Goal: Task Accomplishment & Management: Use online tool/utility

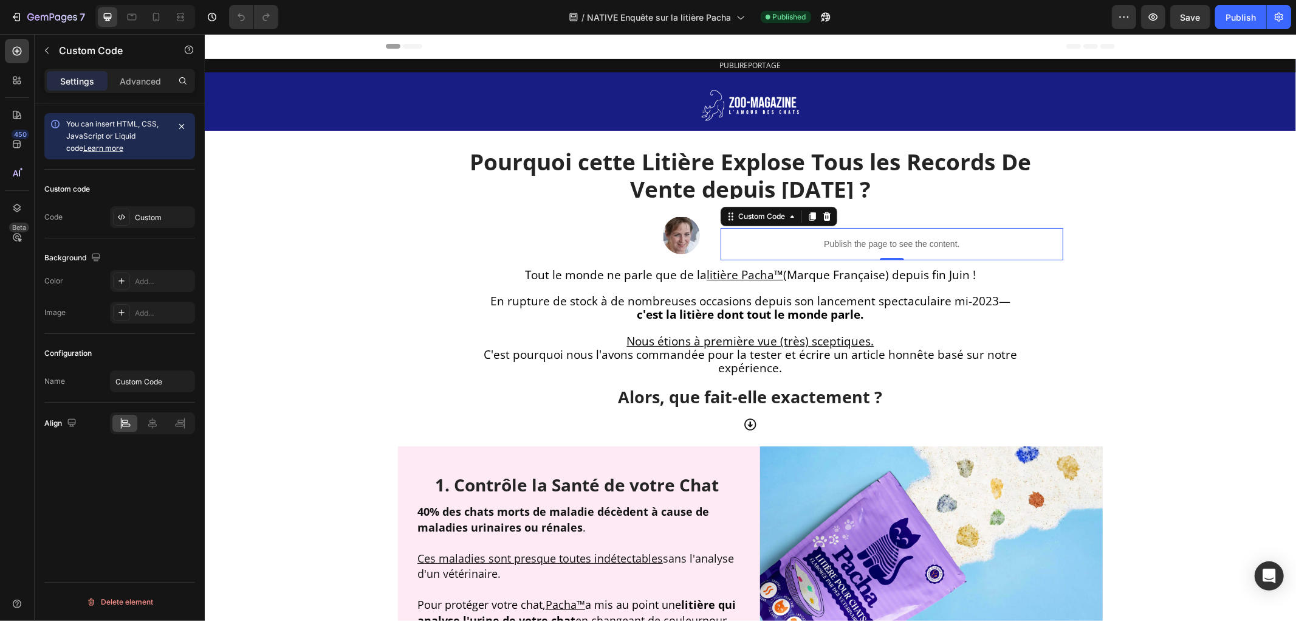
click at [901, 244] on p "Publish the page to see the content." at bounding box center [891, 243] width 343 height 13
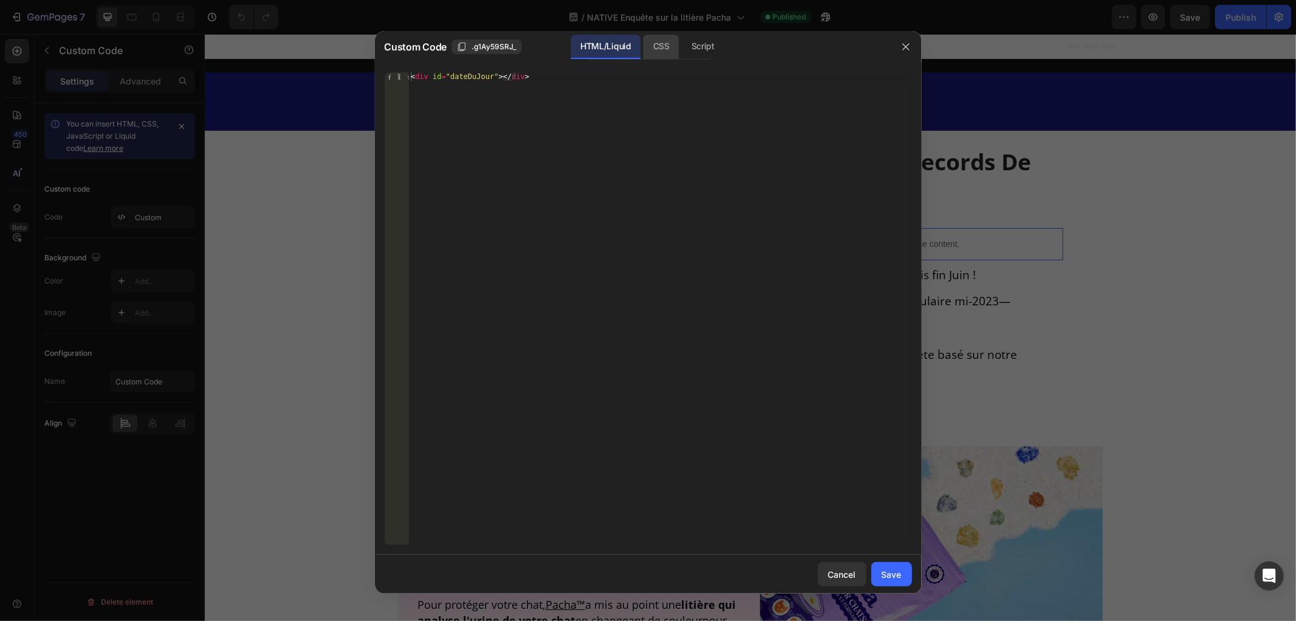
click at [663, 49] on div "CSS" at bounding box center [662, 47] width 36 height 24
drag, startPoint x: 696, startPoint y: 55, endPoint x: 783, endPoint y: 147, distance: 126.4
click at [697, 55] on div "Script" at bounding box center [703, 47] width 43 height 24
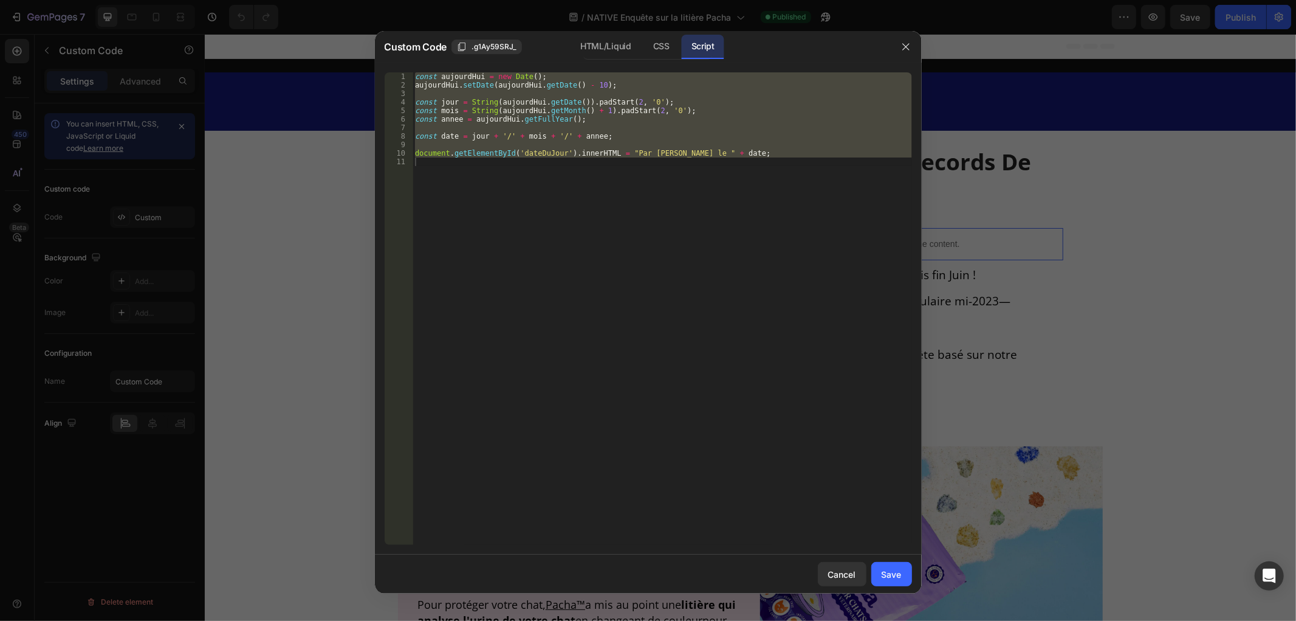
click at [1164, 262] on div at bounding box center [648, 310] width 1296 height 621
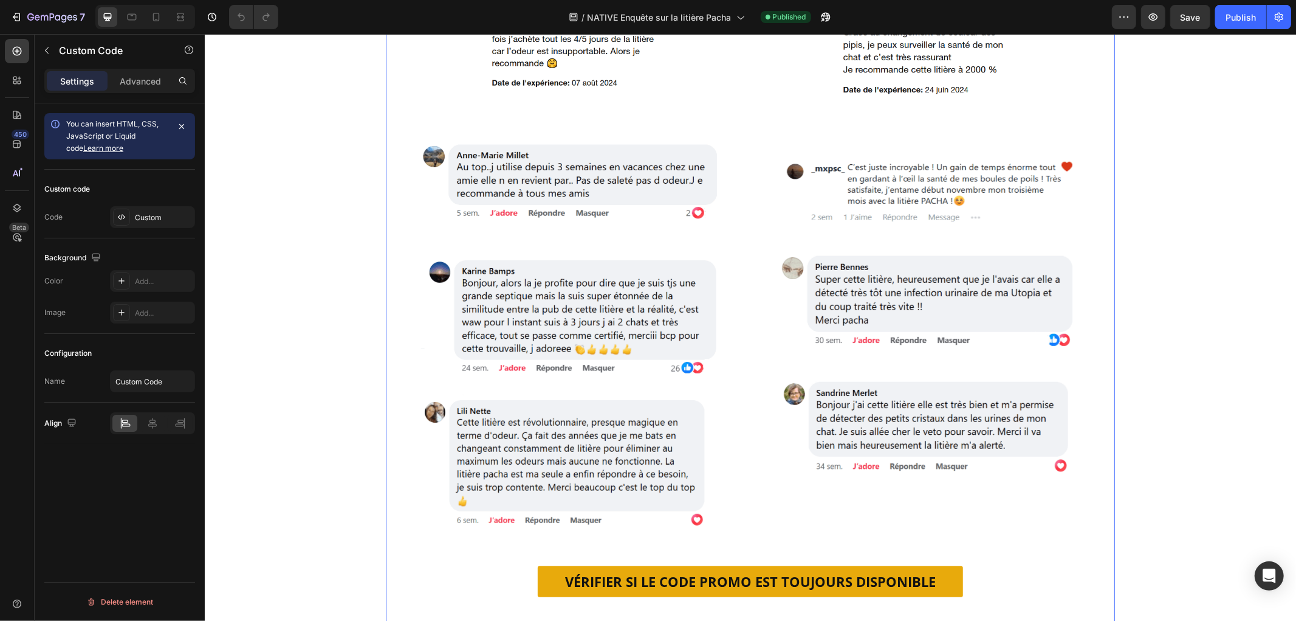
scroll to position [6668, 0]
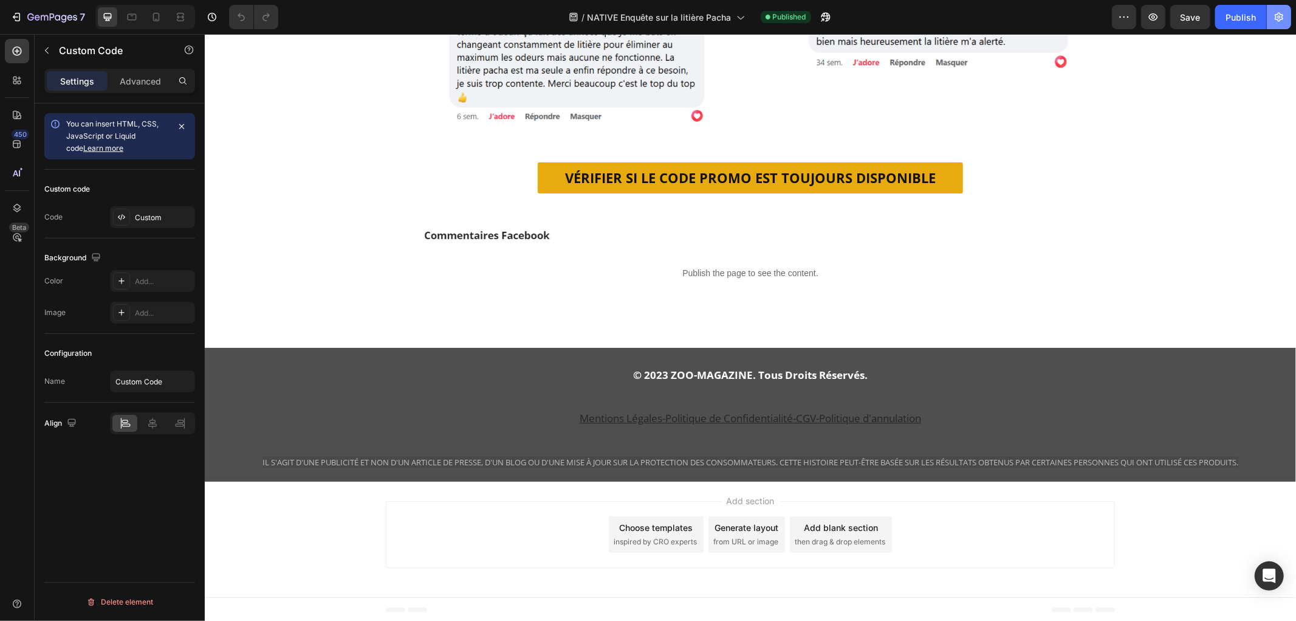
click at [1278, 15] on icon "button" at bounding box center [1279, 17] width 12 height 12
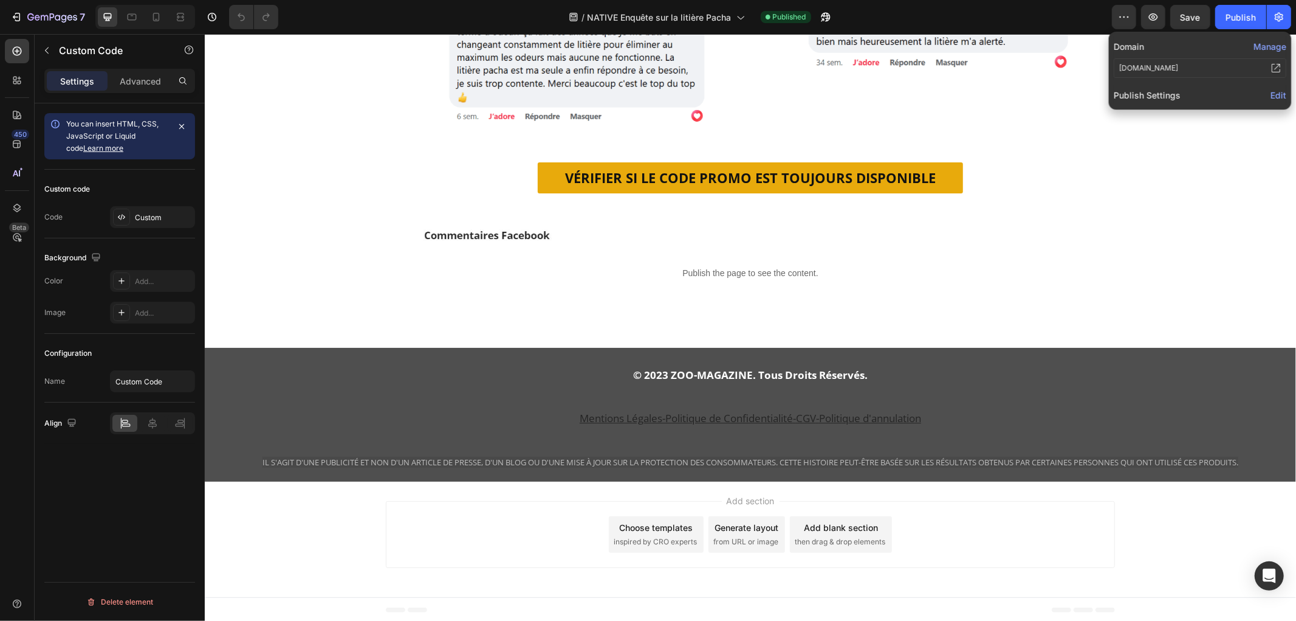
click at [1277, 47] on button "Manage" at bounding box center [1270, 46] width 33 height 13
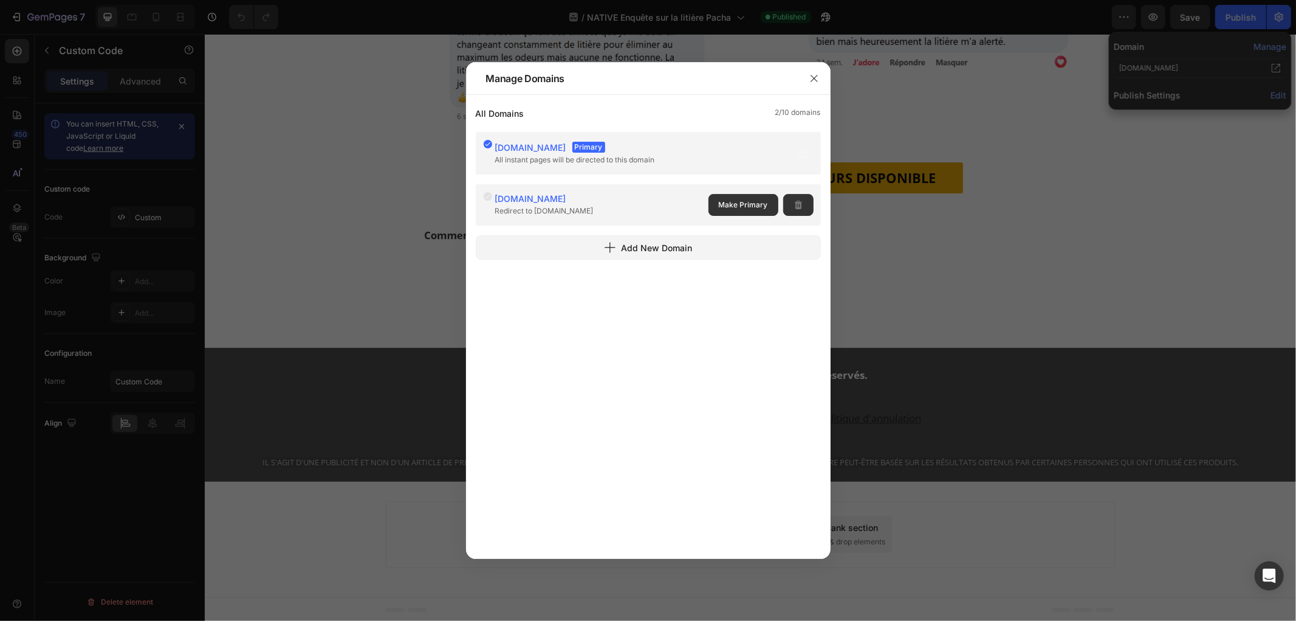
click at [1269, 94] on div at bounding box center [648, 310] width 1296 height 621
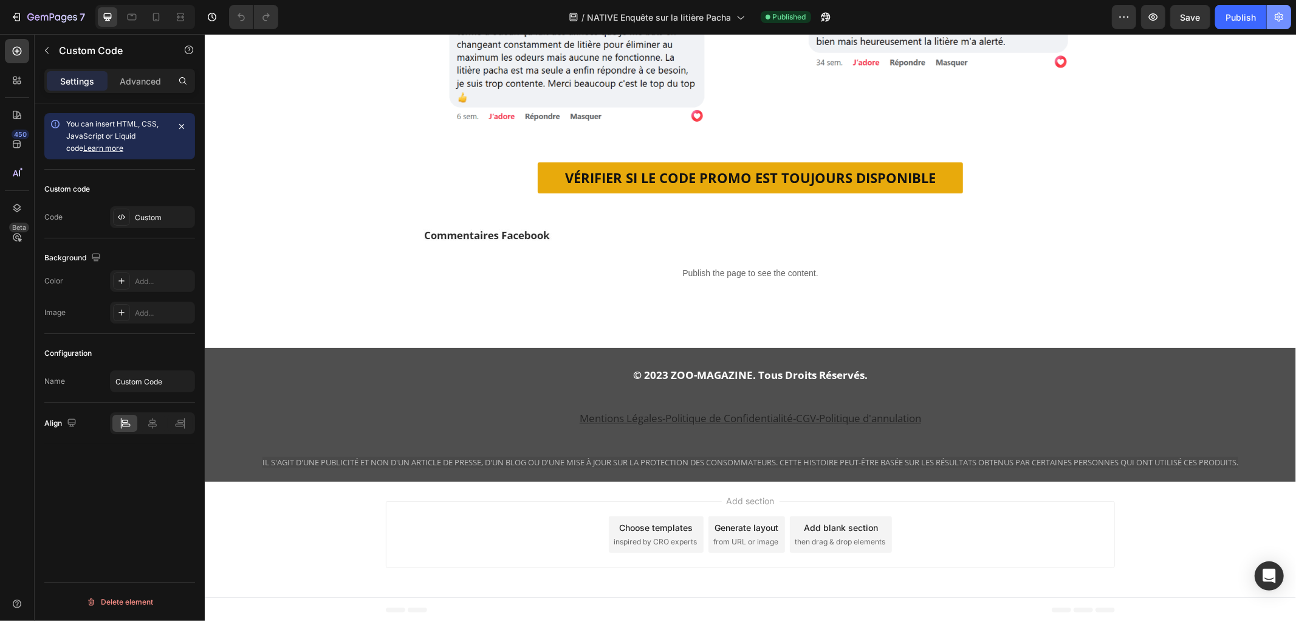
click at [1279, 19] on icon "button" at bounding box center [1279, 17] width 12 height 12
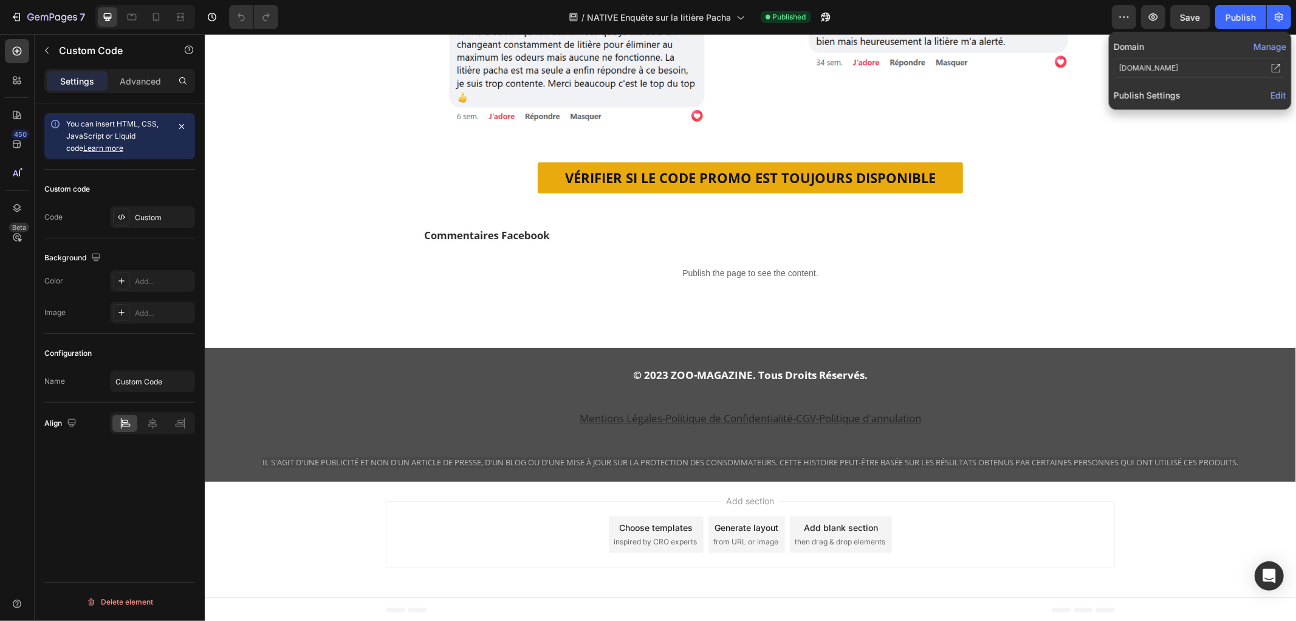
click at [1283, 92] on span "Edit" at bounding box center [1279, 95] width 16 height 10
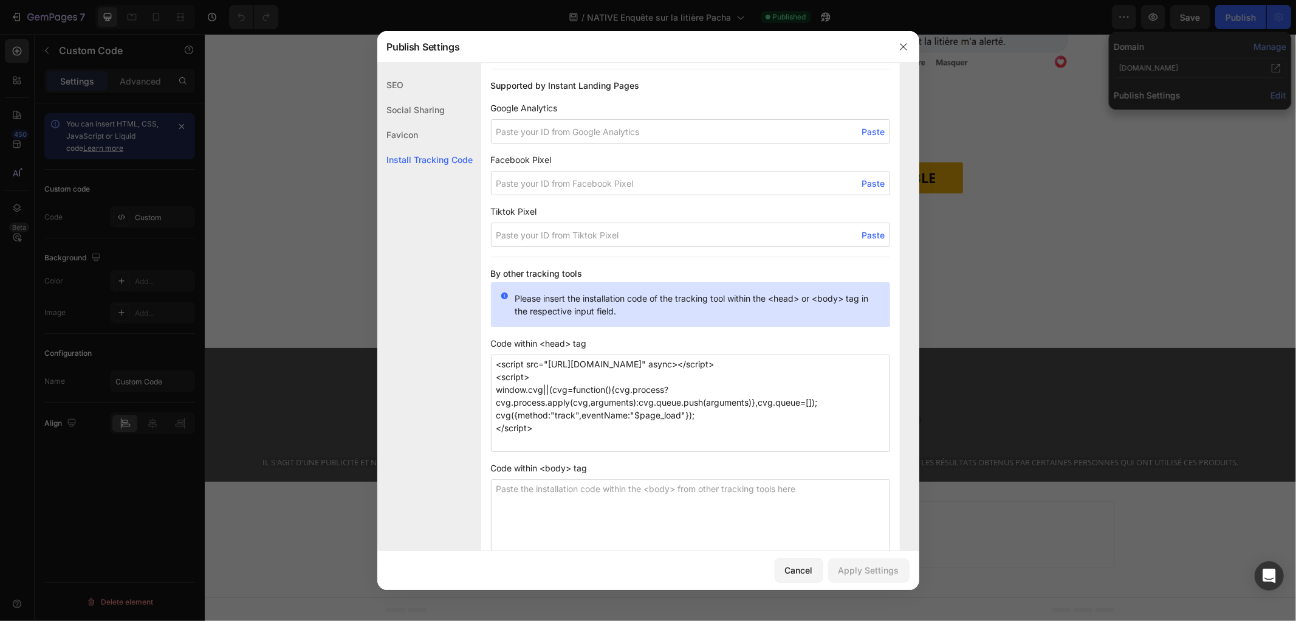
scroll to position [879, 0]
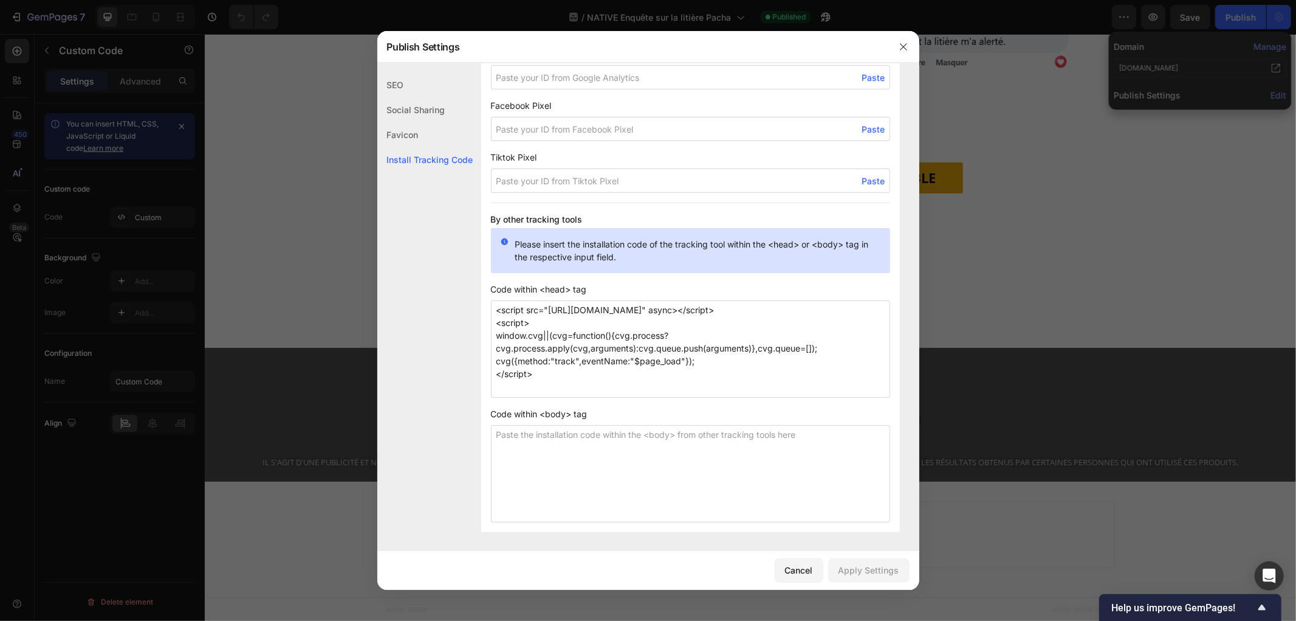
click at [684, 309] on textarea "<script src="[URL][DOMAIN_NAME]" async></script> <script> window.cvg||(cvg=func…" at bounding box center [690, 348] width 399 height 97
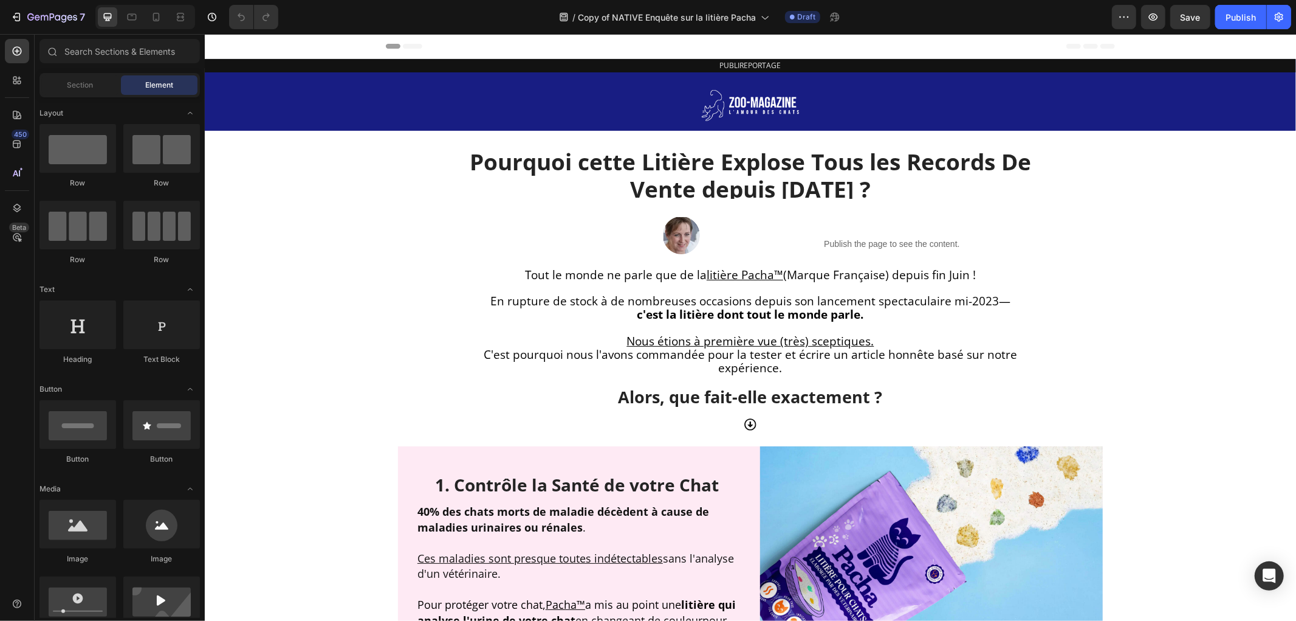
click at [1276, 18] on icon "button" at bounding box center [1279, 17] width 9 height 9
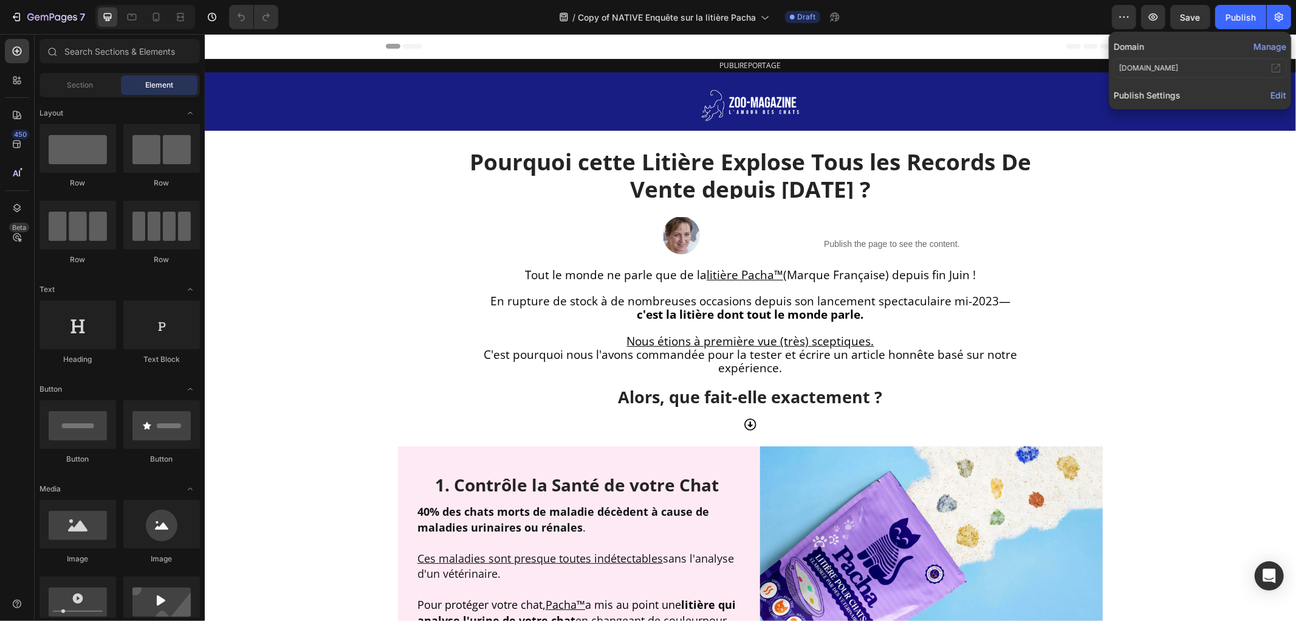
click at [1284, 95] on span "Edit" at bounding box center [1279, 95] width 16 height 10
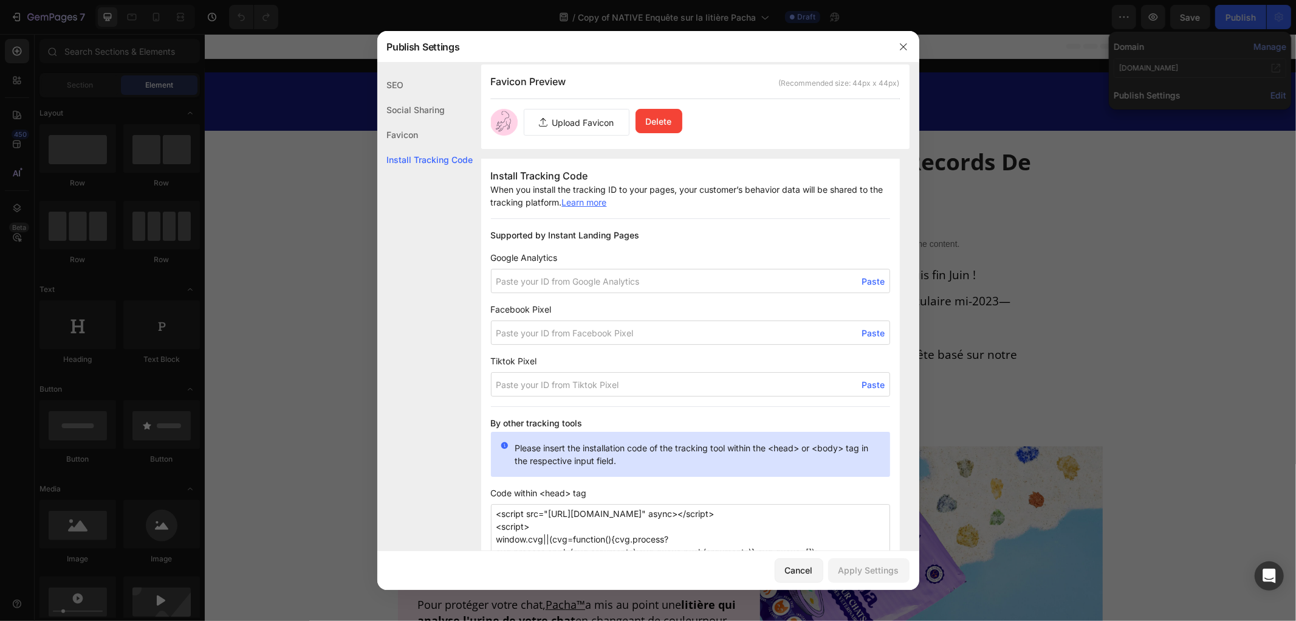
scroll to position [879, 0]
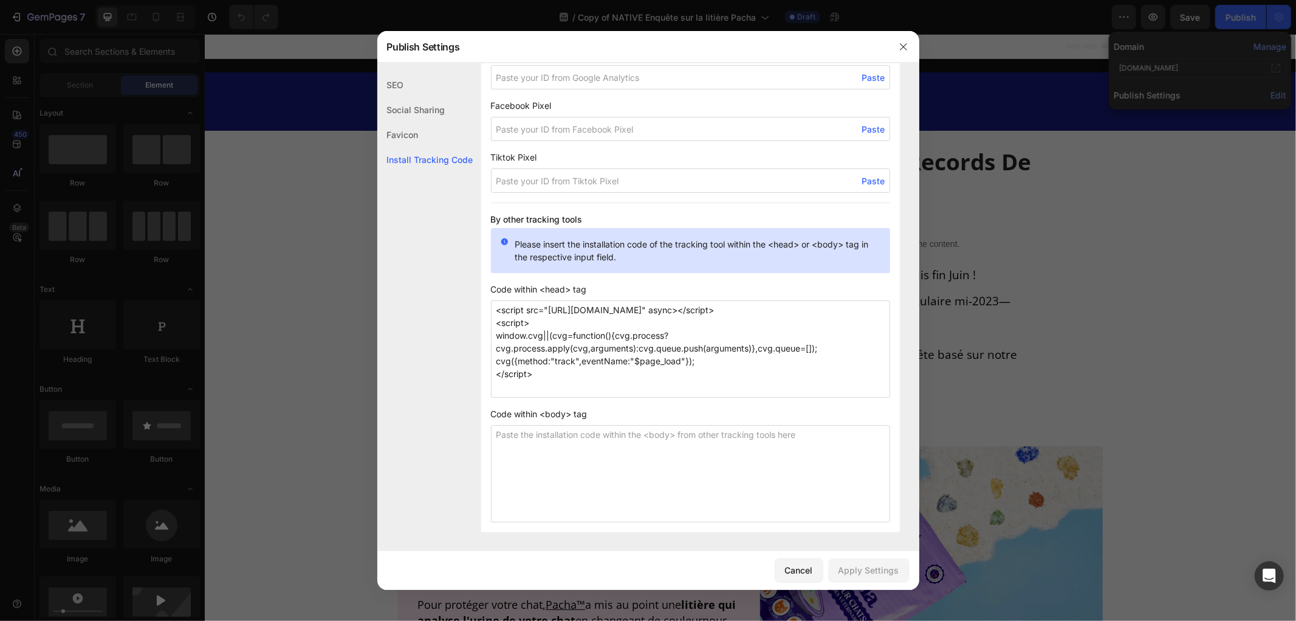
drag, startPoint x: 824, startPoint y: 310, endPoint x: 475, endPoint y: 306, distance: 348.9
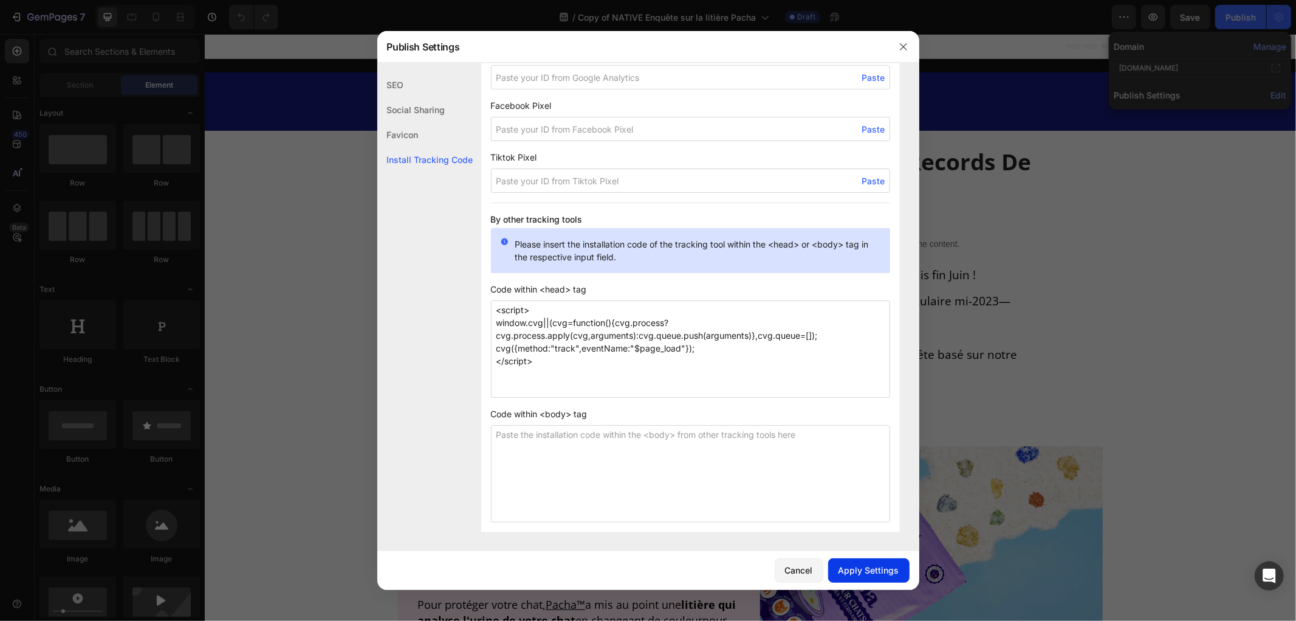
type textarea "<script> window.cvg||(cvg=function(){cvg.process?cvg.process.apply(cvg,argument…"
click at [864, 579] on button "Apply Settings" at bounding box center [868, 570] width 81 height 24
click at [1242, 15] on div at bounding box center [648, 310] width 1296 height 621
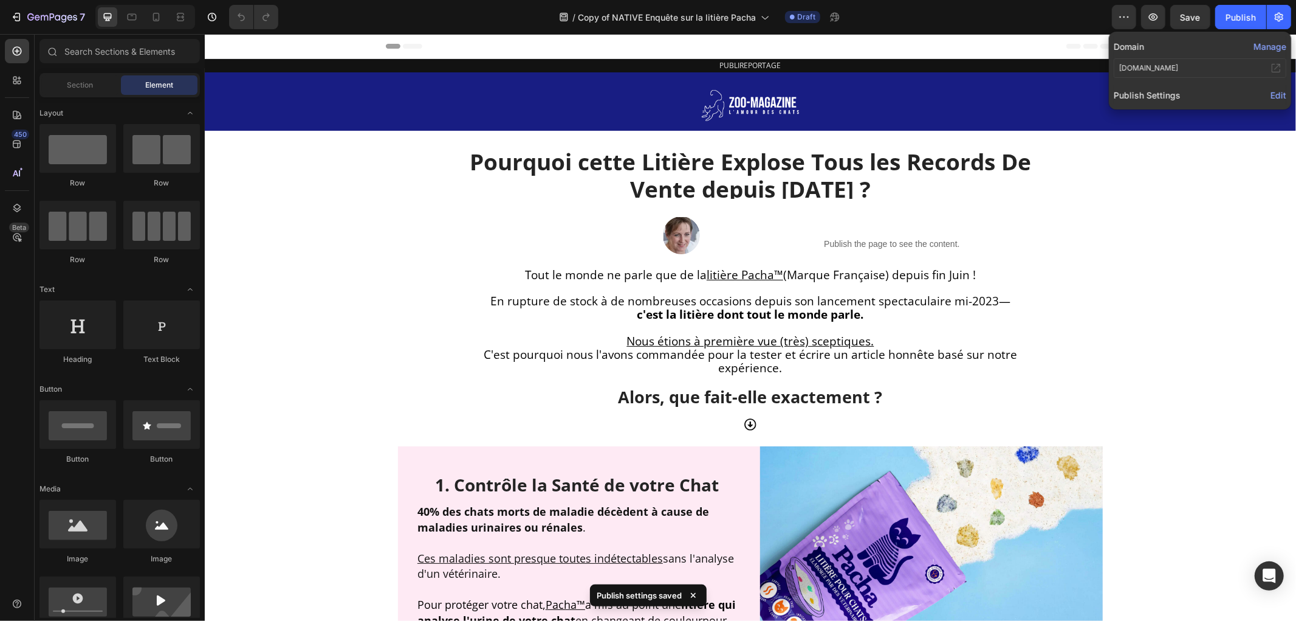
click at [1242, 15] on div "Publish" at bounding box center [1241, 17] width 30 height 13
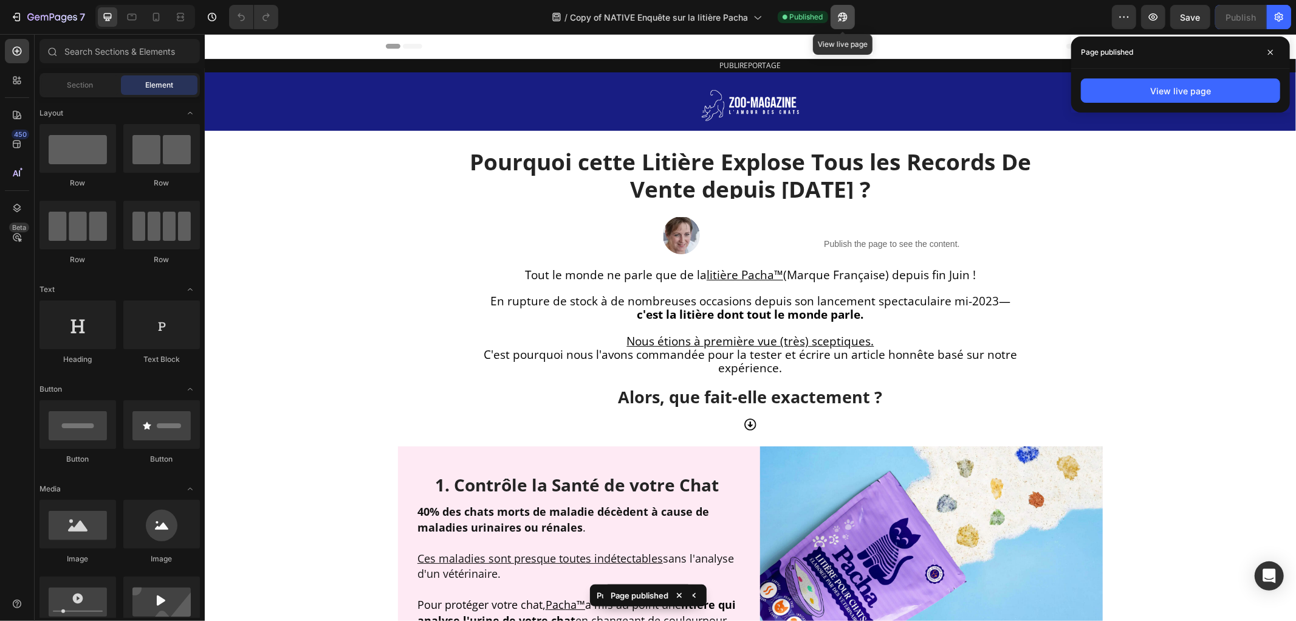
click at [846, 17] on icon "button" at bounding box center [843, 17] width 12 height 12
